Goal: Information Seeking & Learning: Learn about a topic

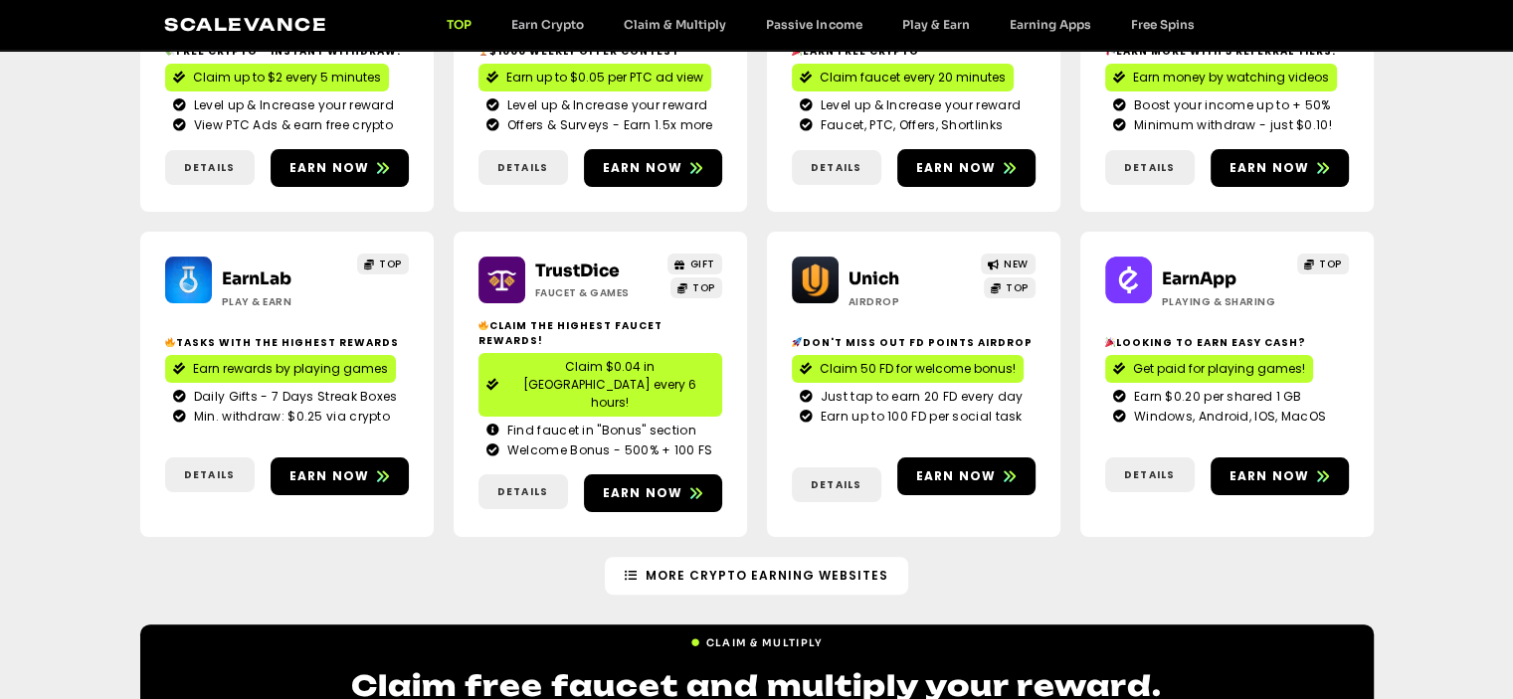
scroll to position [398, 0]
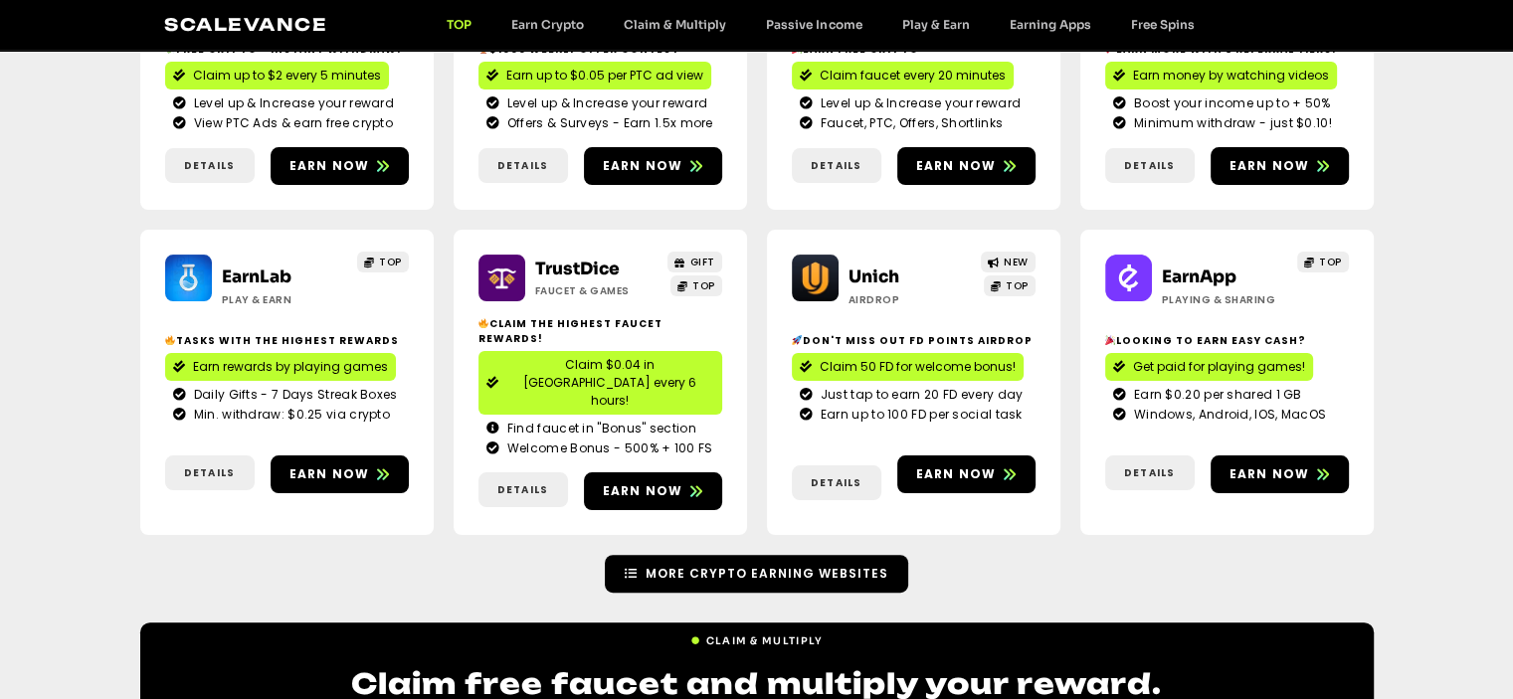
click at [728, 555] on link "More Crypto Earning Websites" at bounding box center [756, 574] width 303 height 38
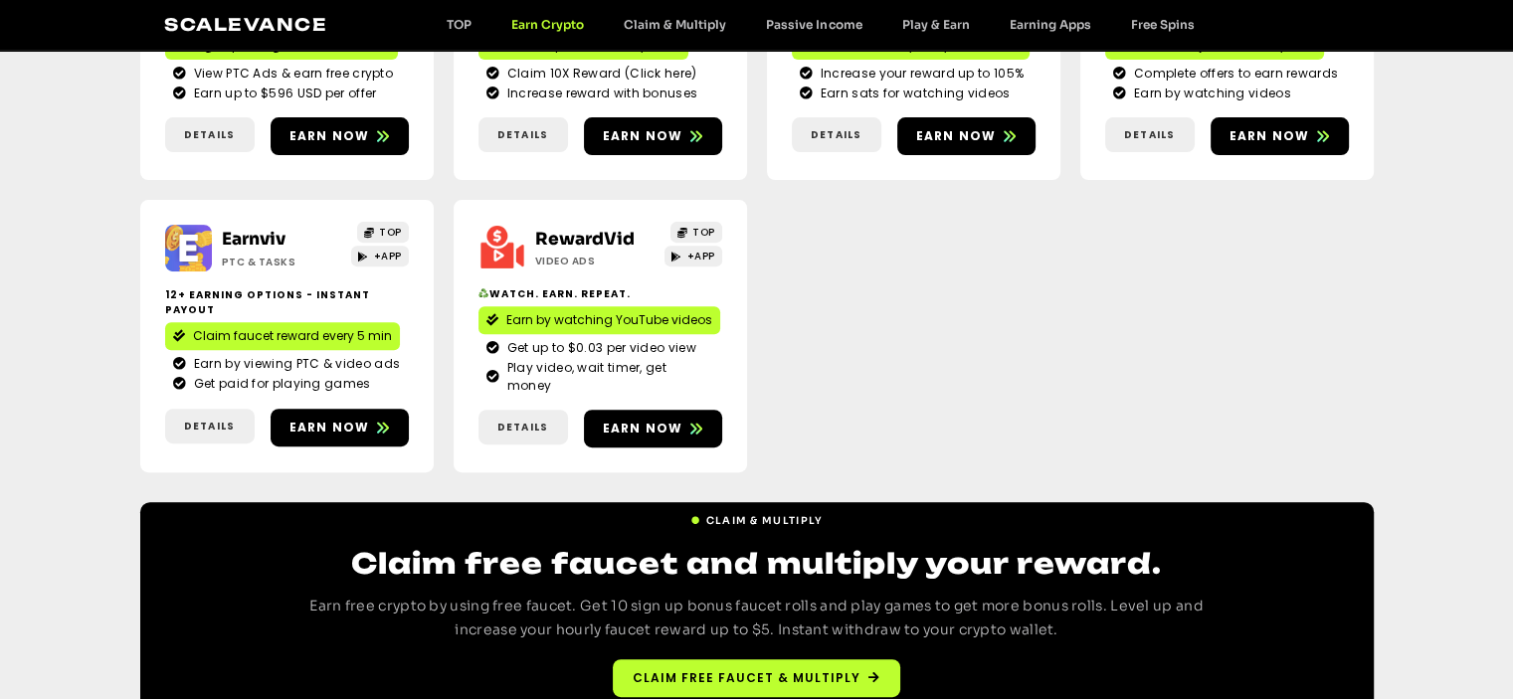
scroll to position [786, 0]
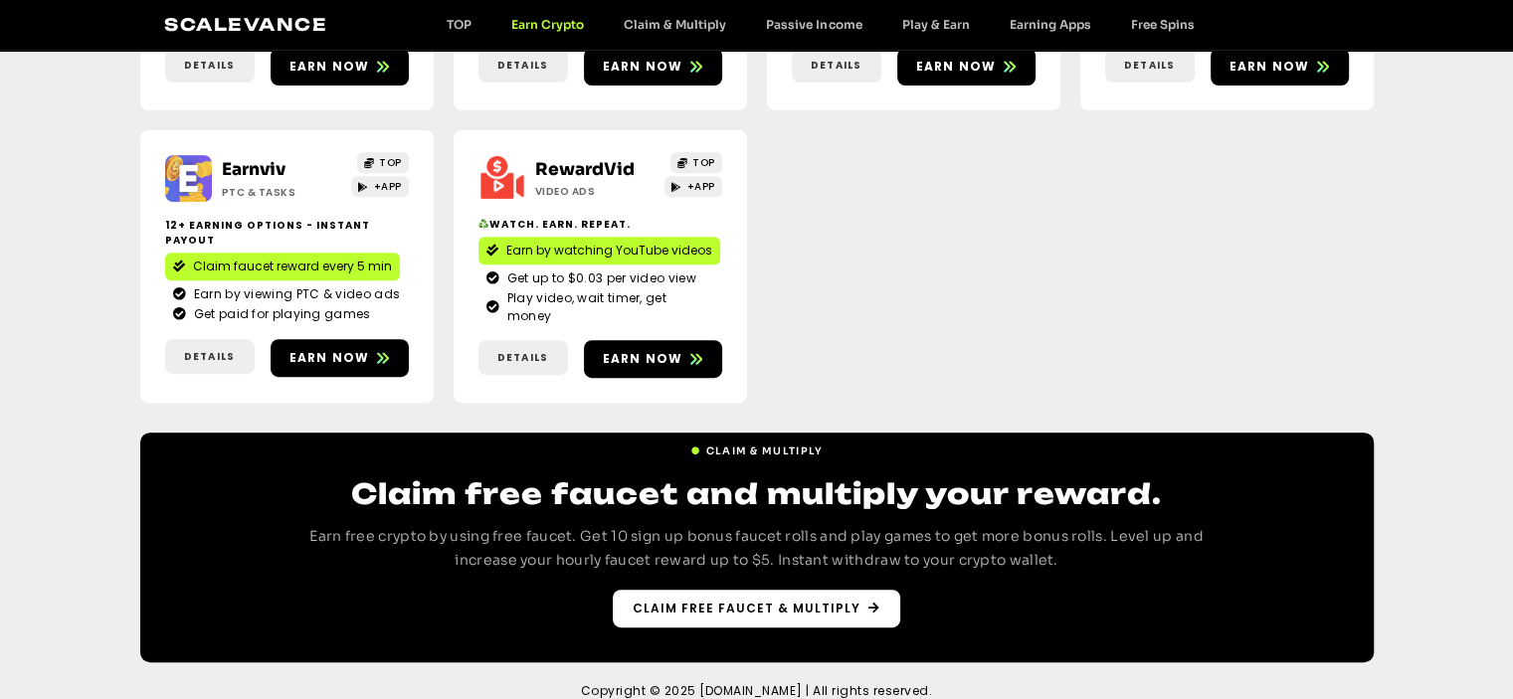
click at [820, 597] on link "Claim free faucet & multiply" at bounding box center [757, 609] width 288 height 38
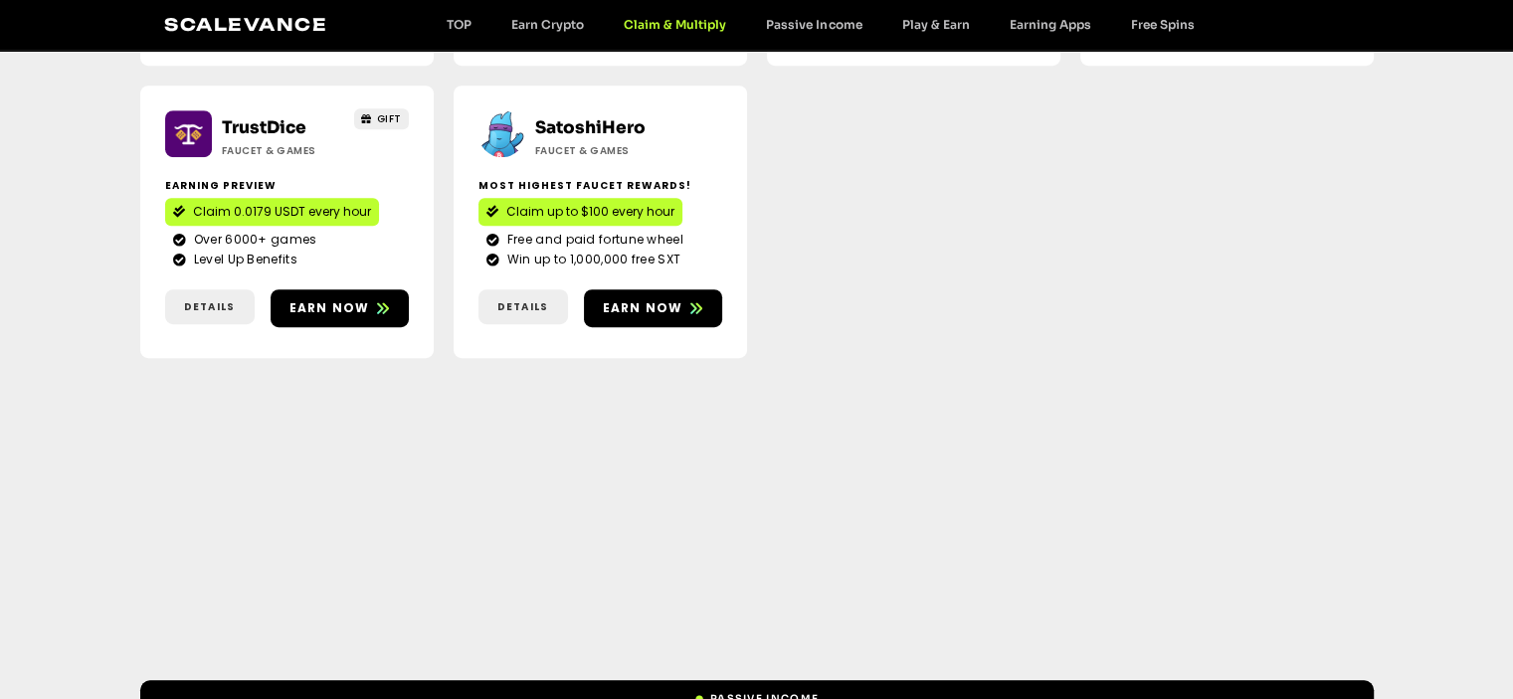
scroll to position [1322, 0]
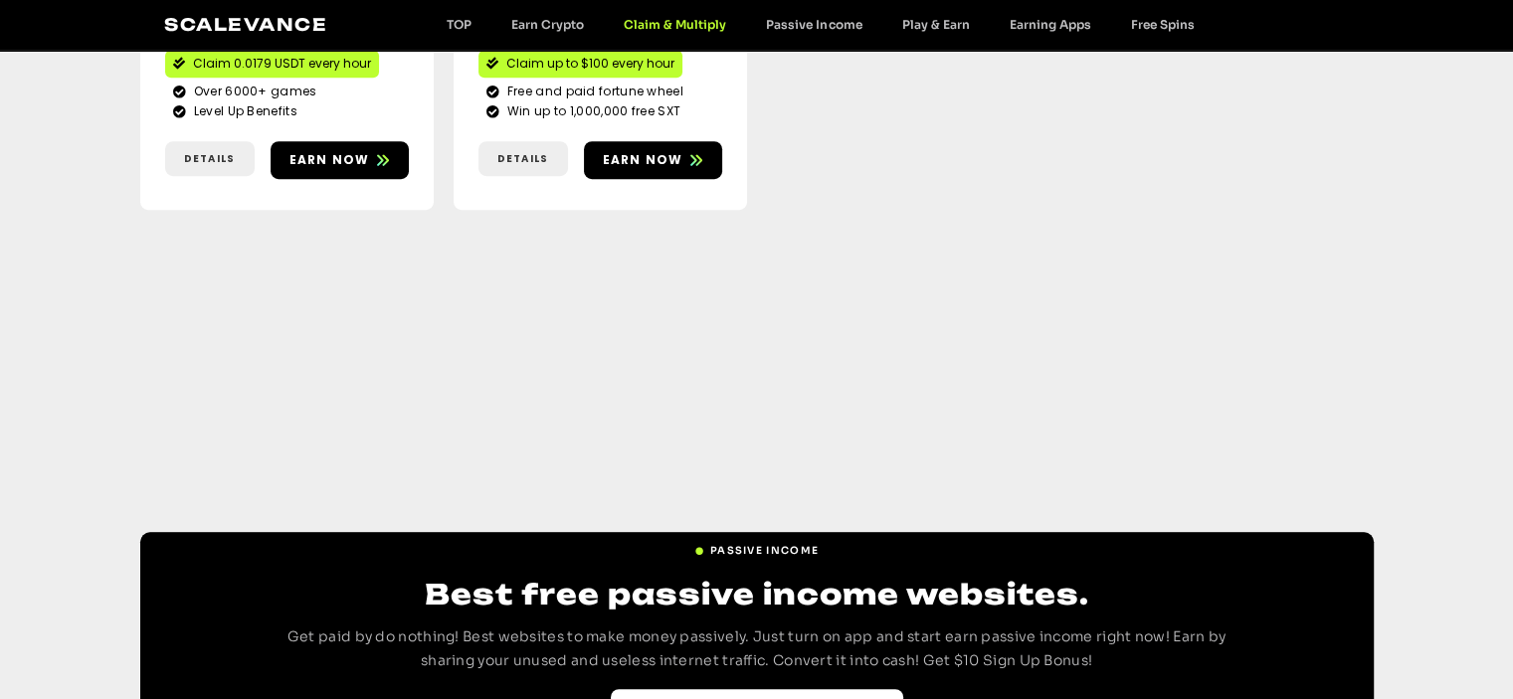
click at [796, 689] on link "Best Passive Income websites" at bounding box center [757, 708] width 292 height 38
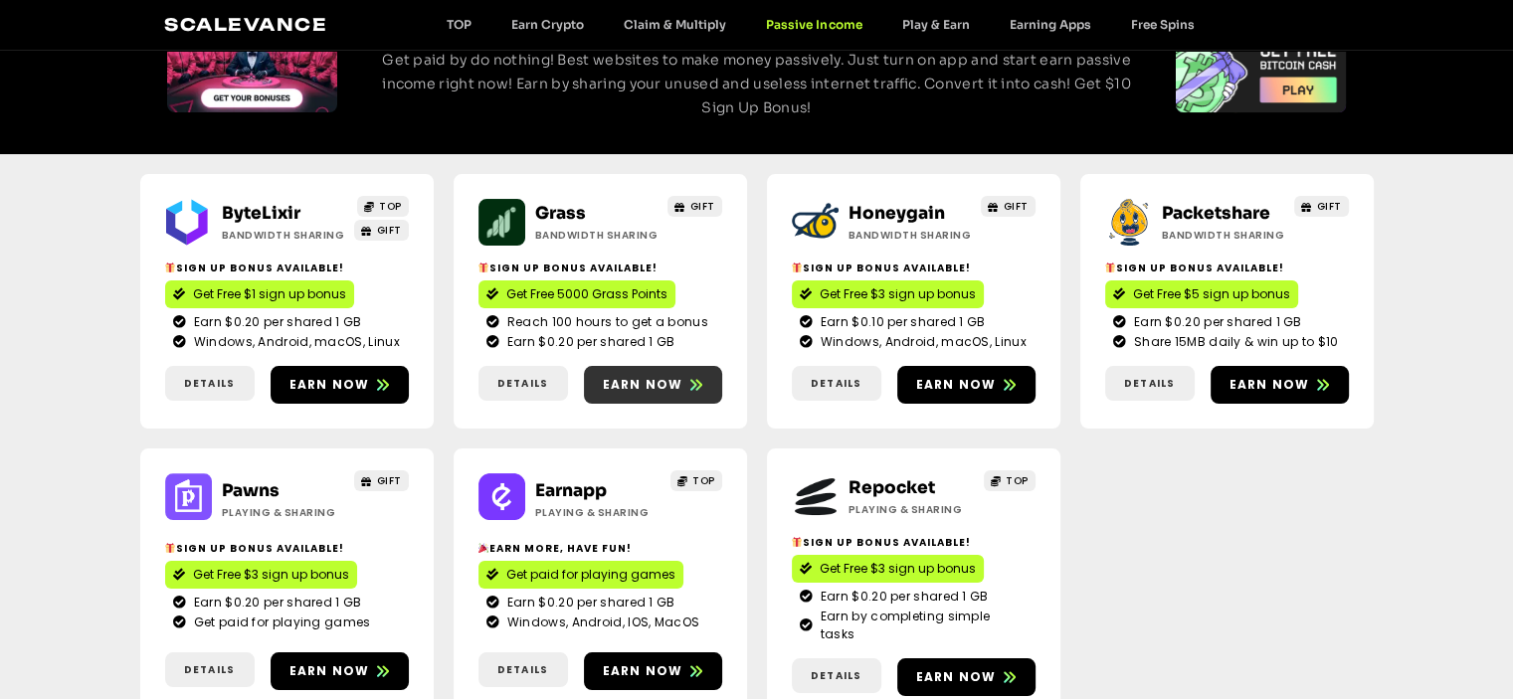
scroll to position [113, 0]
